Goal: Task Accomplishment & Management: Use online tool/utility

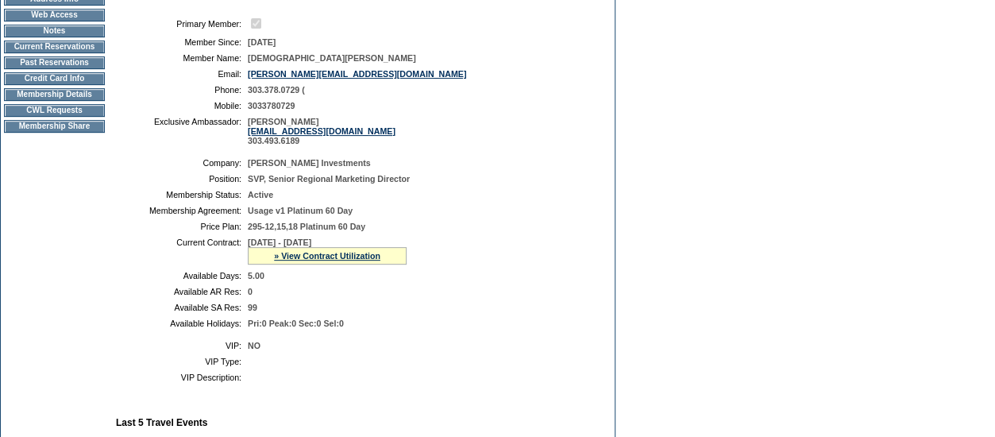
scroll to position [159, 0]
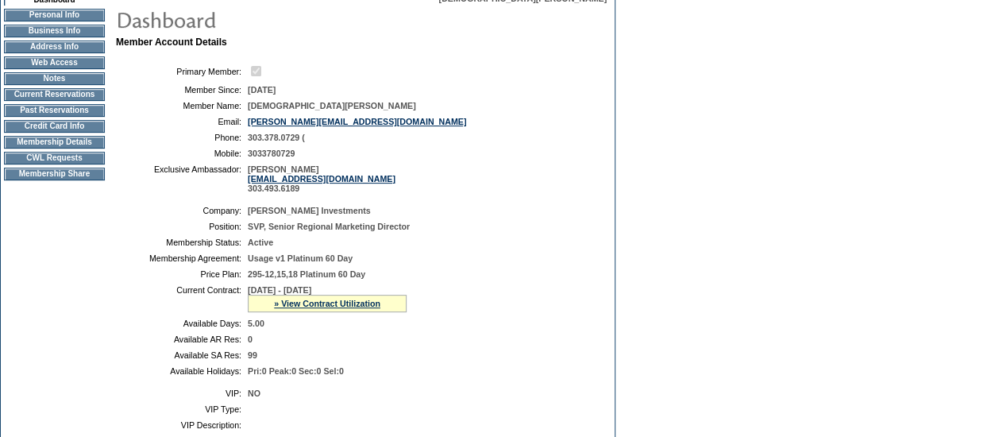
click at [75, 163] on td "CWL Requests" at bounding box center [54, 158] width 101 height 13
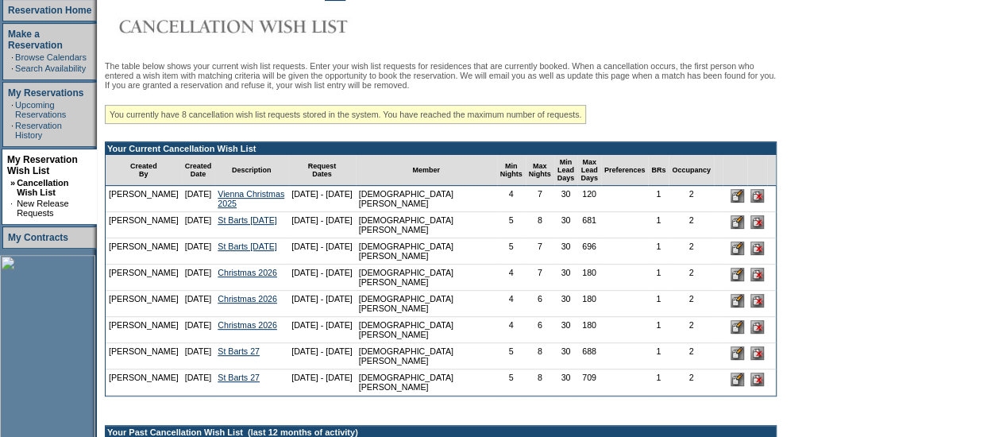
scroll to position [318, 0]
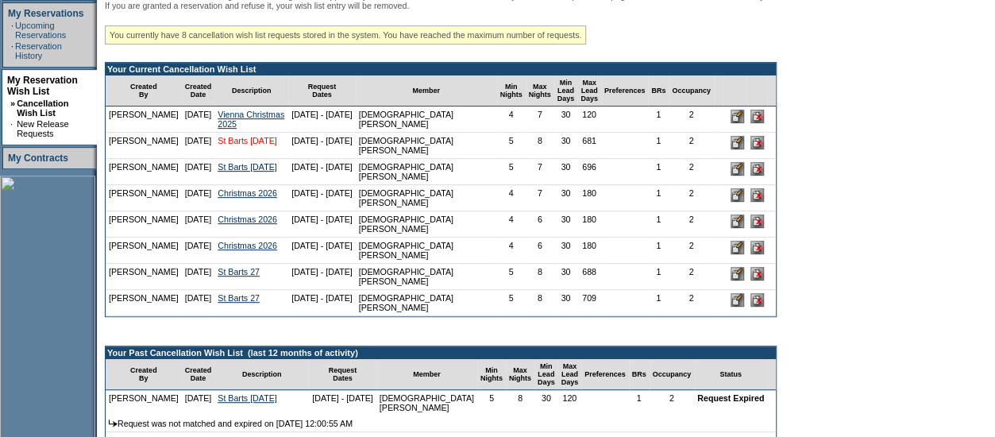
click at [227, 145] on link "St Barts [DATE]" at bounding box center [247, 141] width 59 height 10
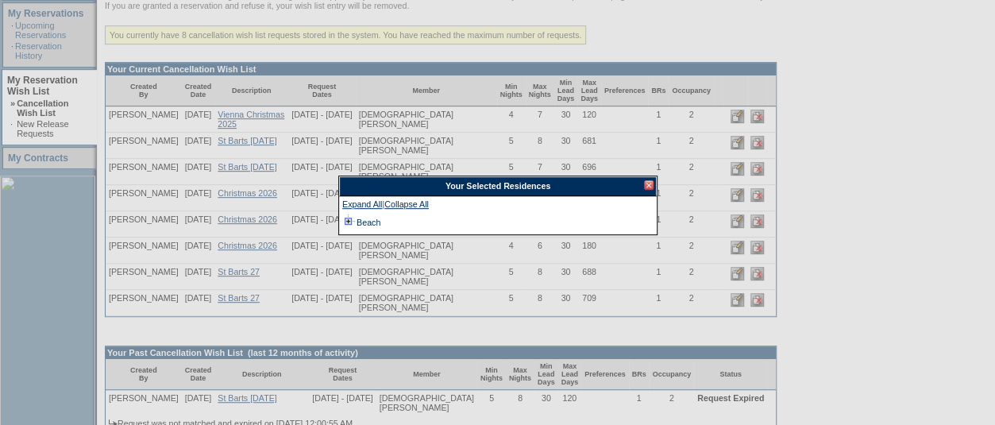
click at [353, 224] on td at bounding box center [348, 222] width 13 height 17
click at [646, 187] on div at bounding box center [649, 185] width 10 height 10
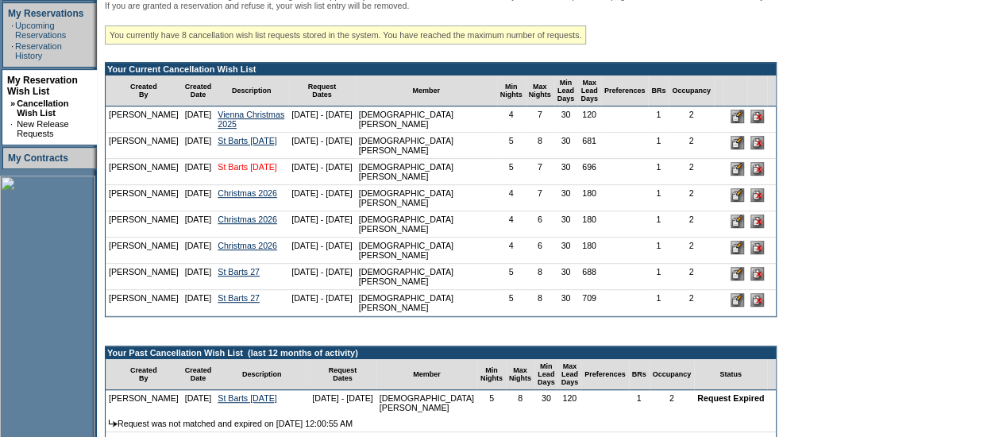
click at [236, 171] on link "St Barts [DATE]" at bounding box center [247, 167] width 59 height 10
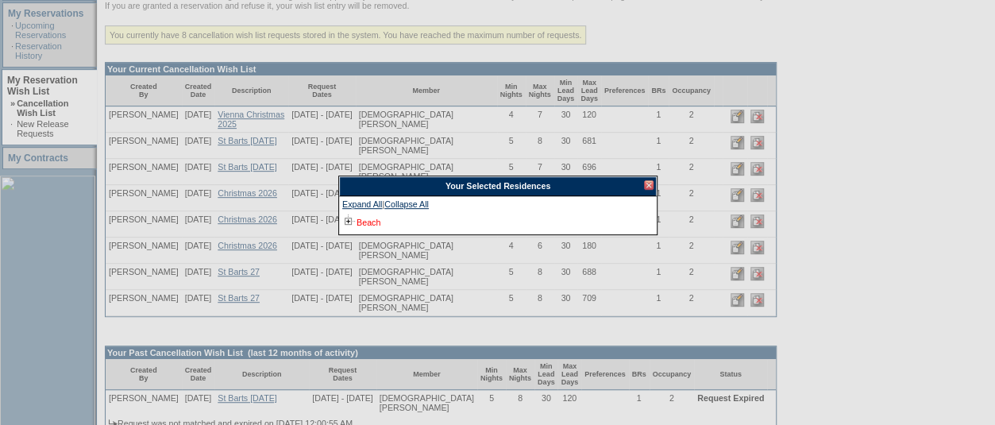
click at [375, 222] on link "Beach" at bounding box center [368, 223] width 24 height 10
click at [651, 182] on div at bounding box center [649, 185] width 10 height 10
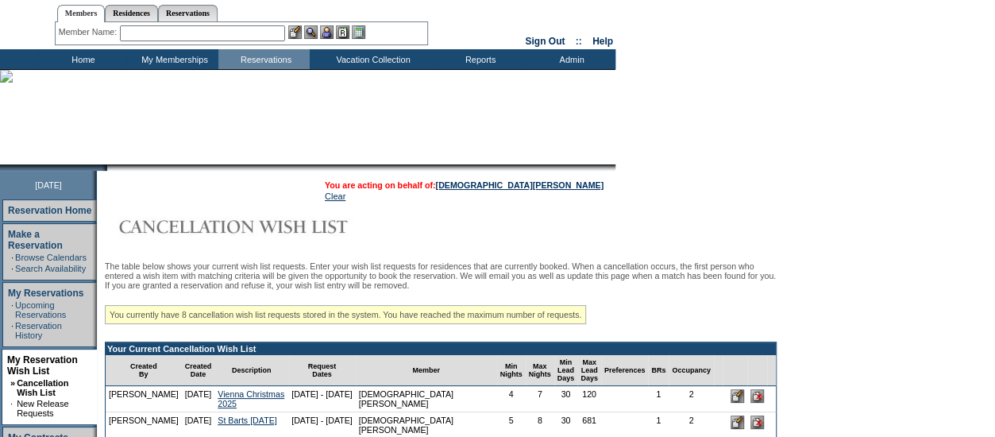
scroll to position [0, 0]
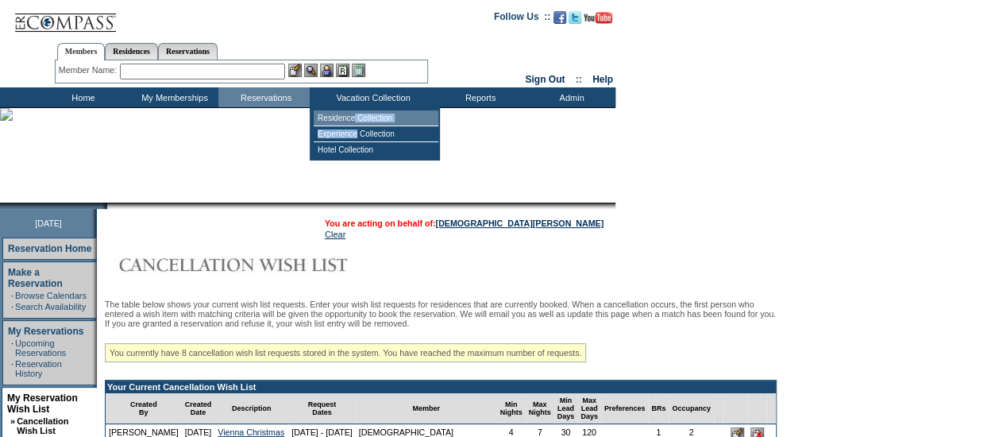
drag, startPoint x: 360, startPoint y: 133, endPoint x: 356, endPoint y: 115, distance: 18.7
click at [356, 115] on tbody "Residence Collection Experience Collection Hotel Collection" at bounding box center [376, 133] width 125 height 47
click at [351, 118] on td "Residence Collection" at bounding box center [376, 118] width 125 height 16
